Goal: Communication & Community: Answer question/provide support

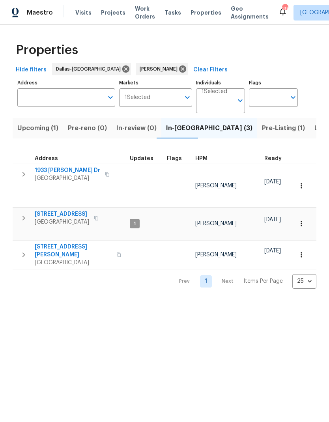
scroll to position [0, 14]
click at [23, 250] on icon "button" at bounding box center [23, 254] width 9 height 9
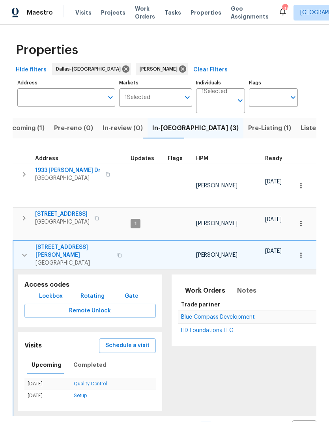
click at [302, 251] on icon "button" at bounding box center [301, 255] width 8 height 8
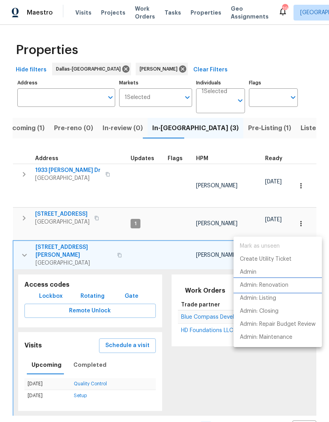
click at [273, 285] on p "Admin: Renovation" at bounding box center [264, 285] width 48 height 8
click at [22, 223] on div at bounding box center [164, 211] width 329 height 422
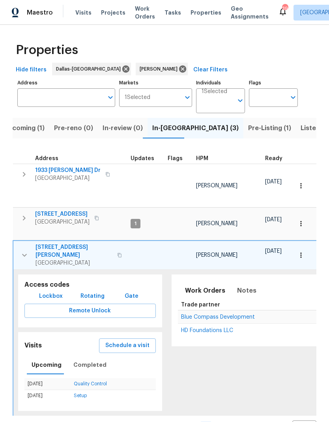
click at [20, 175] on icon "button" at bounding box center [23, 173] width 9 height 9
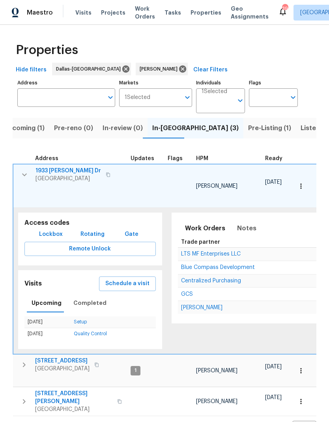
click at [66, 168] on span "1933 [PERSON_NAME] Dr" at bounding box center [67, 171] width 65 height 8
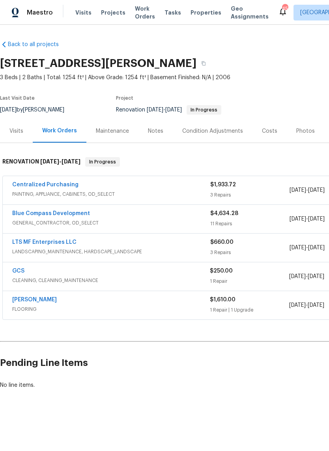
click at [39, 297] on link "[PERSON_NAME]" at bounding box center [34, 300] width 45 height 6
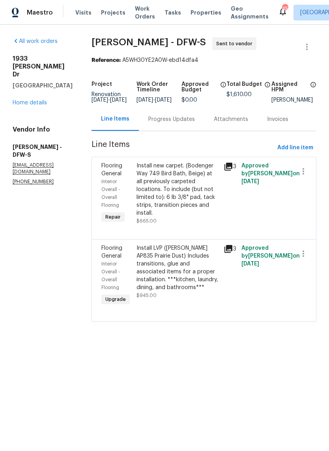
click at [164, 122] on div "Progress Updates" at bounding box center [171, 119] width 47 height 8
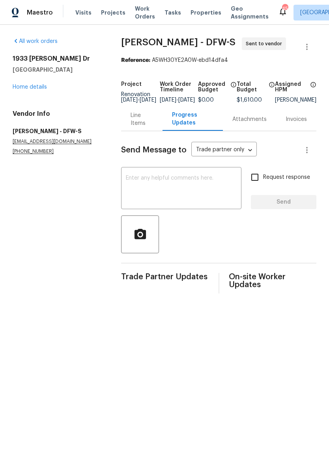
click at [202, 190] on textarea at bounding box center [181, 189] width 111 height 28
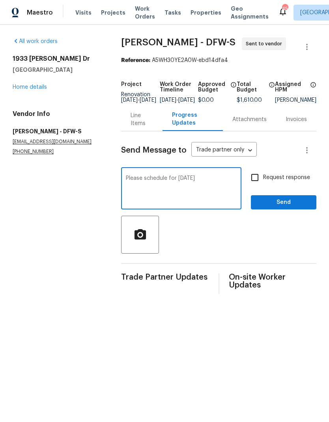
type textarea "Please schedule for wednesday"
click at [251, 181] on input "Request response" at bounding box center [254, 177] width 17 height 17
checkbox input "true"
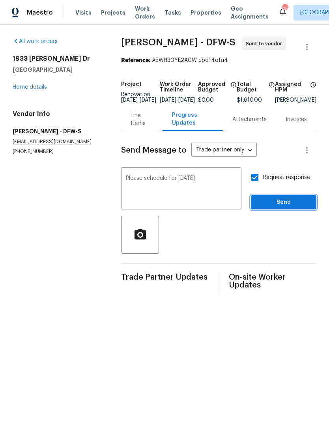
click at [288, 206] on span "Send" at bounding box center [283, 202] width 53 height 10
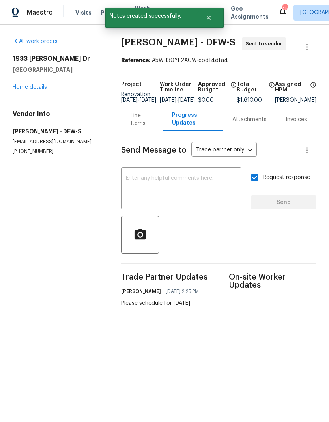
click at [33, 86] on link "Home details" at bounding box center [30, 87] width 34 height 6
